Goal: Information Seeking & Learning: Find specific fact

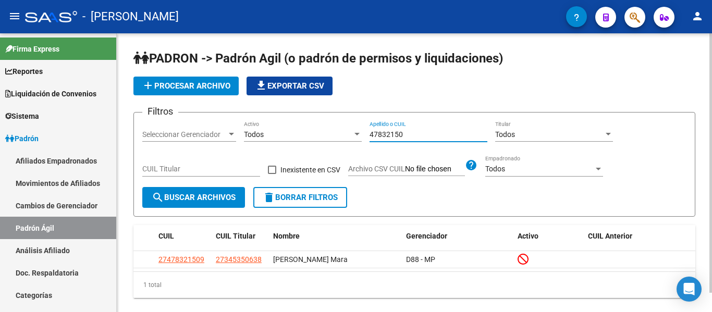
drag, startPoint x: 0, startPoint y: 0, endPoint x: 393, endPoint y: 154, distance: 422.2
click at [312, 143] on div "Filtros Seleccionar Gerenciador Seleccionar Gerenciador Todos Activo 47832150 A…" at bounding box center [414, 154] width 544 height 66
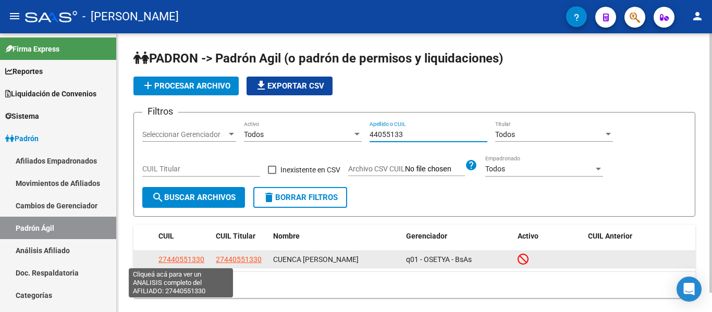
type input "44055133"
click at [199, 261] on span "27440551330" at bounding box center [181, 259] width 46 height 8
type textarea "27440551330"
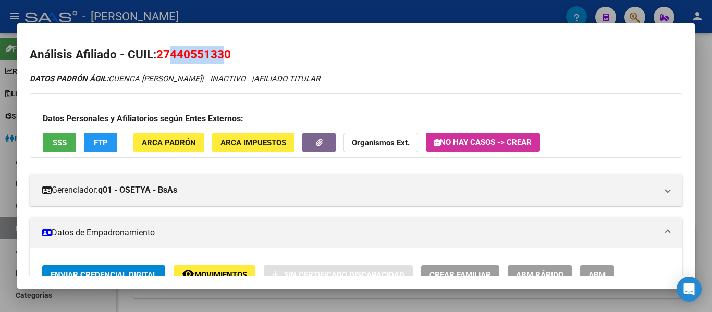
drag, startPoint x: 171, startPoint y: 53, endPoint x: 221, endPoint y: 56, distance: 50.1
click at [221, 56] on span "27440551330" at bounding box center [193, 54] width 74 height 14
copy span "44055133"
click at [331, 7] on div at bounding box center [356, 156] width 712 height 312
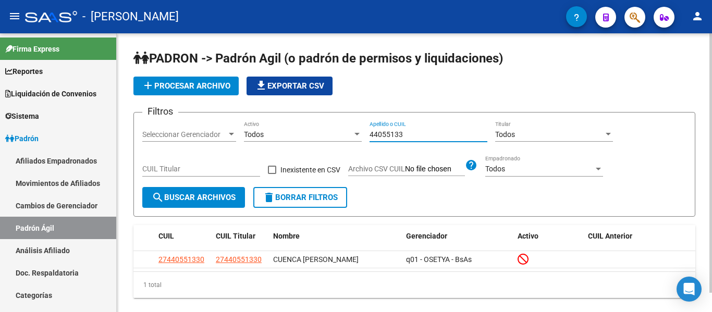
drag, startPoint x: 430, startPoint y: 136, endPoint x: 280, endPoint y: 144, distance: 150.7
click at [280, 144] on div "Filtros Seleccionar Gerenciador Seleccionar Gerenciador Todos Activo 44055133 A…" at bounding box center [414, 154] width 544 height 66
drag, startPoint x: 417, startPoint y: 132, endPoint x: 370, endPoint y: 131, distance: 46.4
click at [370, 131] on input "43088633" at bounding box center [428, 134] width 118 height 9
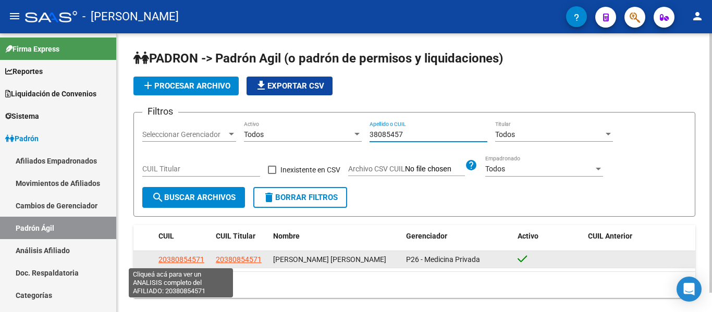
type input "38085457"
click at [177, 256] on span "20380854571" at bounding box center [181, 259] width 46 height 8
type textarea "20380854571"
